Goal: Task Accomplishment & Management: Use online tool/utility

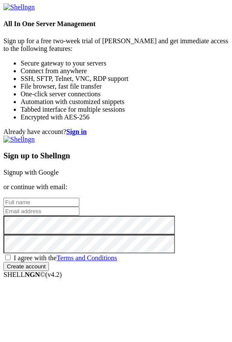
click at [59, 169] on link "Signup with Google" at bounding box center [30, 172] width 55 height 7
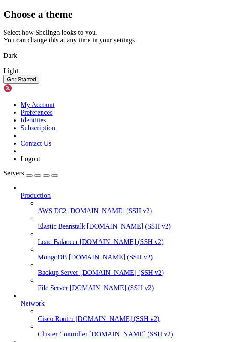
click at [3, 50] on img at bounding box center [3, 50] width 0 height 0
click at [39, 84] on button "Get Started" at bounding box center [21, 79] width 36 height 9
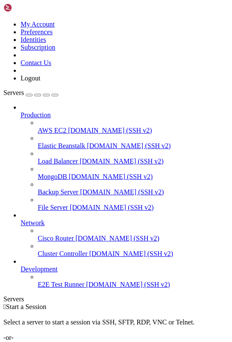
click at [177, 342] on div "Add Server" at bounding box center [115, 346] width 225 height 8
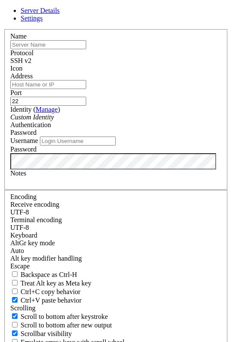
click at [40, 47] on input "text" at bounding box center [48, 44] width 76 height 9
click at [31, 42] on input "text" at bounding box center [48, 44] width 76 height 9
click at [39, 89] on input "Address" at bounding box center [48, 84] width 76 height 9
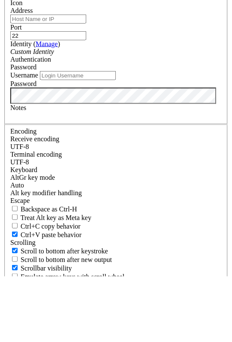
click at [22, 80] on input "Address" at bounding box center [48, 84] width 76 height 9
paste input "[DOMAIN_NAME]"
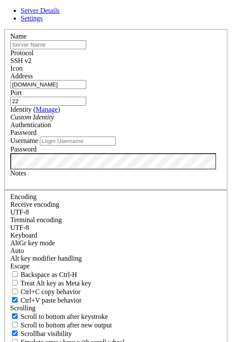
click at [86, 89] on input "[DOMAIN_NAME]" at bounding box center [48, 84] width 76 height 9
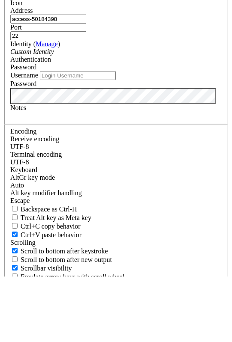
type input "access-5018439"
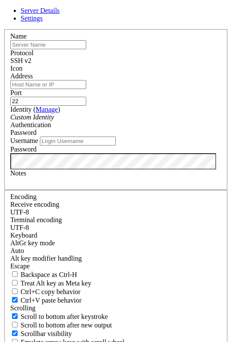
click at [79, 89] on input "Address" at bounding box center [48, 84] width 76 height 9
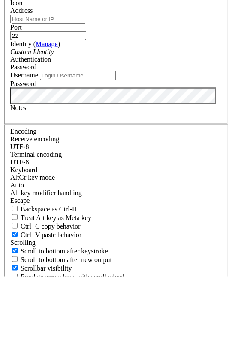
click at [40, 80] on input "Address" at bounding box center [48, 84] width 76 height 9
paste input "a2098711"
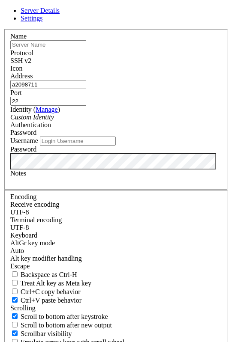
click at [77, 89] on input "a2098711" at bounding box center [48, 84] width 76 height 9
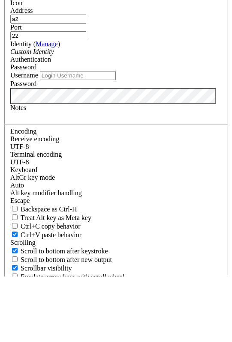
type input "a"
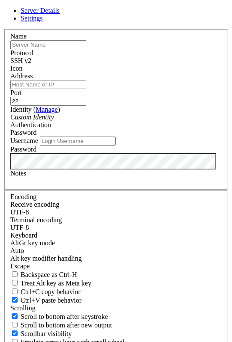
click at [44, 146] on input "Username" at bounding box center [78, 141] width 76 height 9
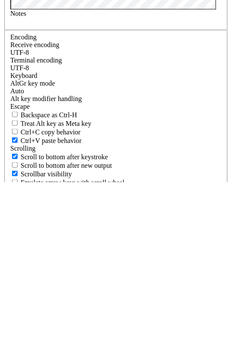
click at [40, 137] on input "Username" at bounding box center [78, 141] width 76 height 9
paste input "a2098711"
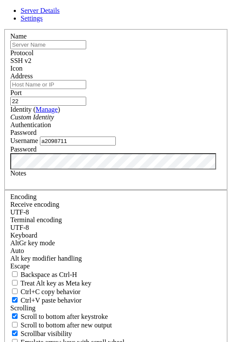
scroll to position [0, 0]
type input "a2098711"
click at [63, 89] on input "Address" at bounding box center [48, 84] width 76 height 9
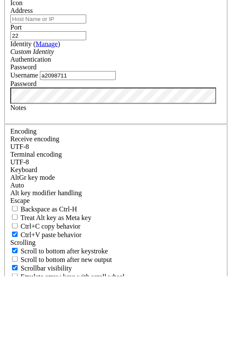
click at [46, 80] on input "Address" at bounding box center [48, 84] width 76 height 9
paste input "[DOMAIN_NAME]"
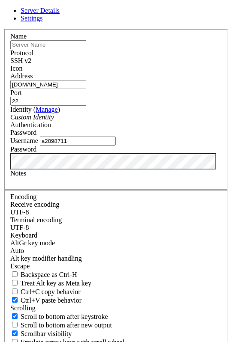
scroll to position [33, 0]
type input "[DOMAIN_NAME]"
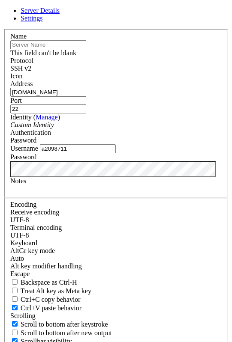
scroll to position [0, 0]
click at [58, 43] on input "text" at bounding box center [48, 44] width 76 height 9
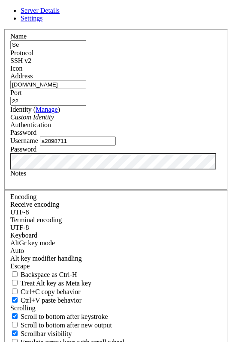
type input "S"
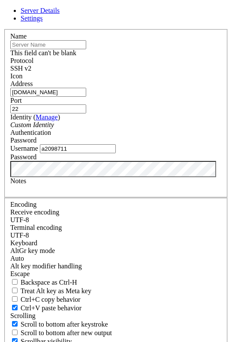
click at [22, 43] on input "text" at bounding box center [48, 44] width 76 height 9
click at [24, 42] on input "text" at bounding box center [48, 44] width 76 height 9
paste input "[DOMAIN_NAME]"
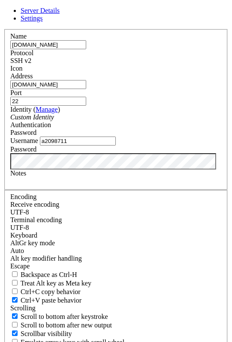
click at [86, 48] on input "[DOMAIN_NAME]" at bounding box center [48, 44] width 76 height 9
type input "access-5018439"
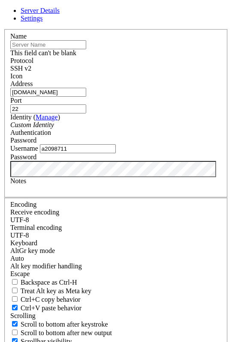
click at [21, 47] on input "text" at bounding box center [48, 44] width 76 height 9
paste input "My WordPress SSH"
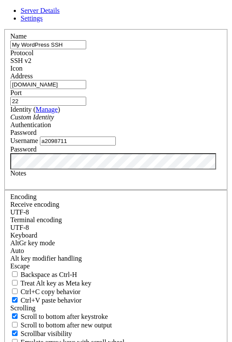
type input "My WordPress SSH"
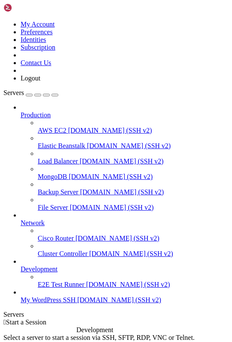
scroll to position [3, 0]
click at [17, 89] on span "Servers" at bounding box center [13, 92] width 21 height 7
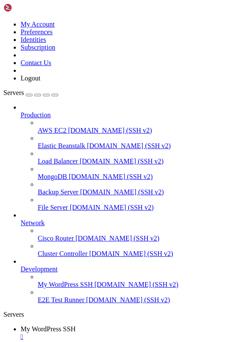
scroll to position [0, 0]
